Goal: Register for event/course

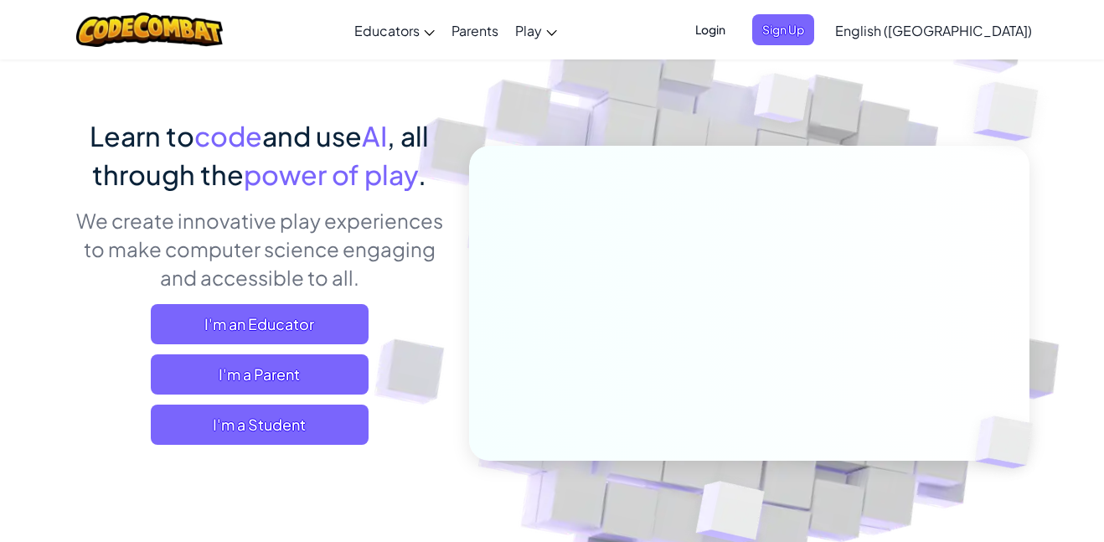
scroll to position [92, 0]
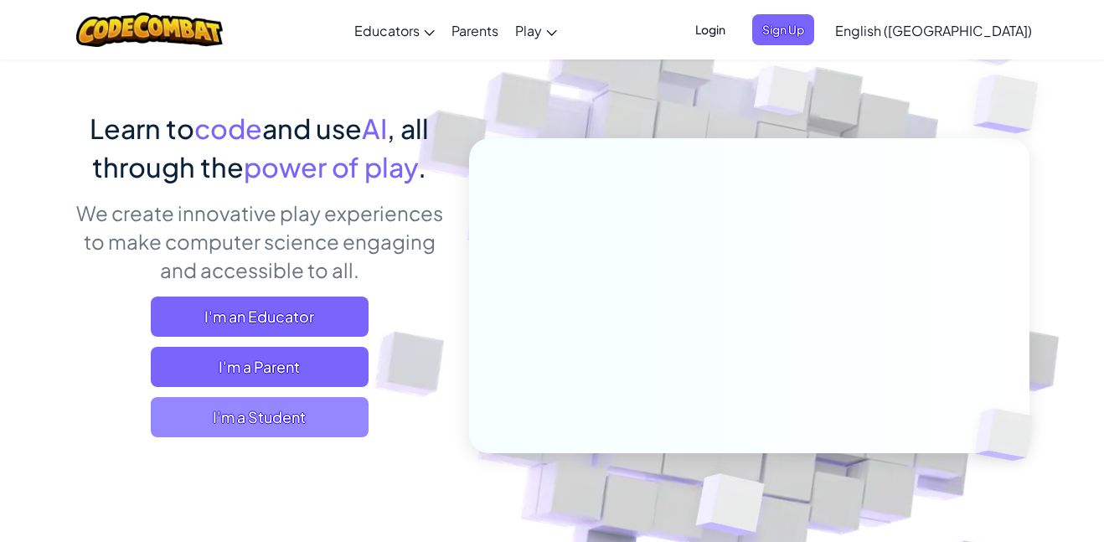
click at [289, 411] on span "I'm a Student" at bounding box center [260, 417] width 218 height 40
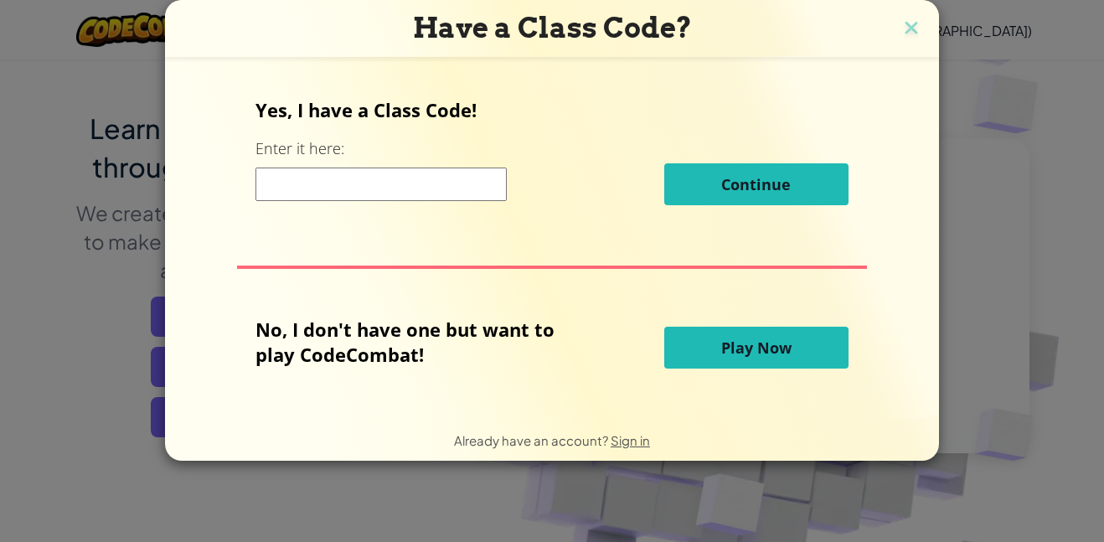
click at [693, 339] on button "Play Now" at bounding box center [756, 348] width 184 height 42
